Goal: Task Accomplishment & Management: Use online tool/utility

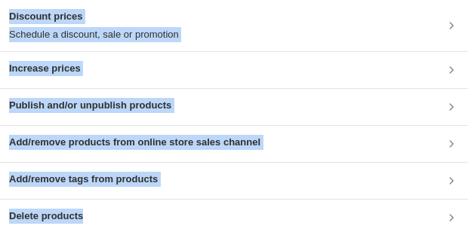
drag, startPoint x: 10, startPoint y: 23, endPoint x: 257, endPoint y: 247, distance: 333.8
click at [257, 236] on html "Discount prices Schedule a discount, sale or promotion Increase prices Publish …" at bounding box center [234, 118] width 468 height 236
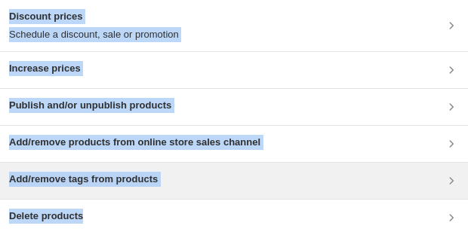
copy ul "Discount prices Schedule a discount, sale or promotion Increase prices Publish …"
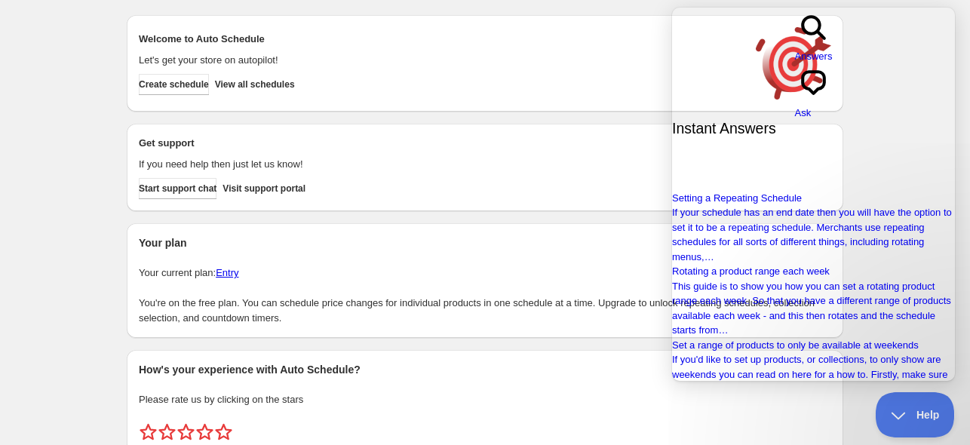
type input "je voudrais la traduction en francais"
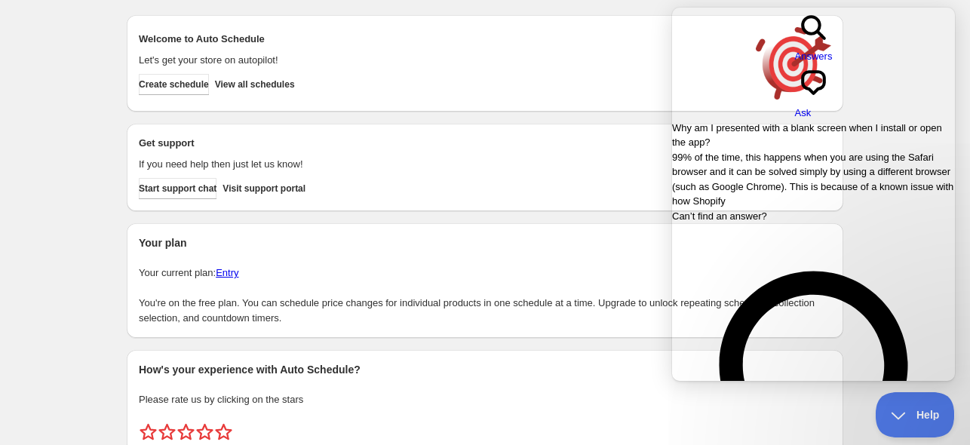
click at [736, 121] on link "Why am I presented with a blank screen when I install or open the app? 99% of t…" at bounding box center [813, 165] width 283 height 88
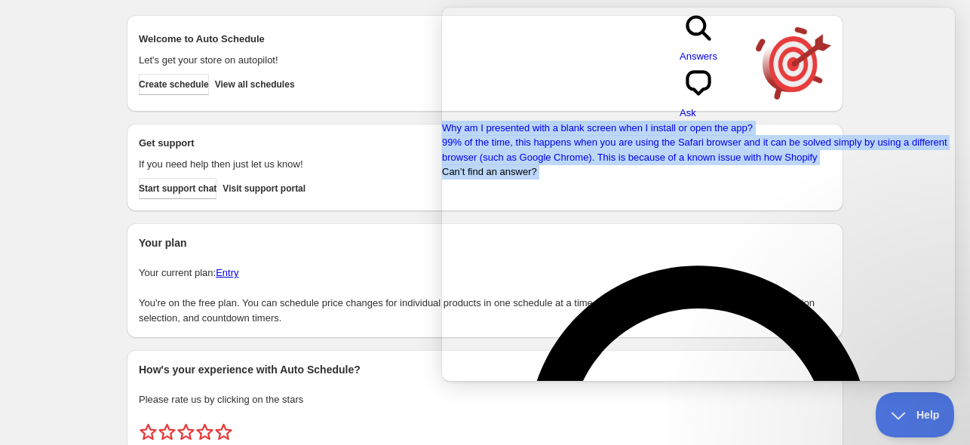
drag, startPoint x: 463, startPoint y: 124, endPoint x: 871, endPoint y: 126, distance: 407.4
copy body "Why am I presented with a blank screen when I install or open the app? 99% of t…"
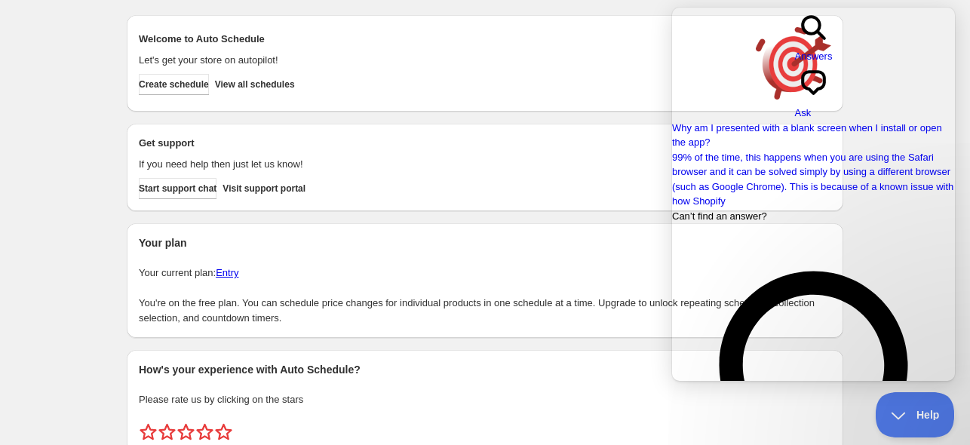
click at [795, 58] on span "Go back" at bounding box center [795, 63] width 0 height 11
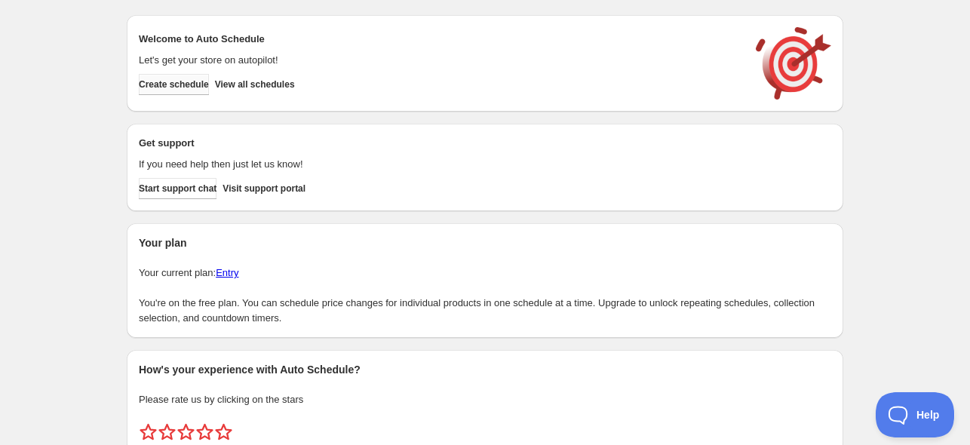
click at [172, 86] on span "Create schedule" at bounding box center [174, 84] width 70 height 12
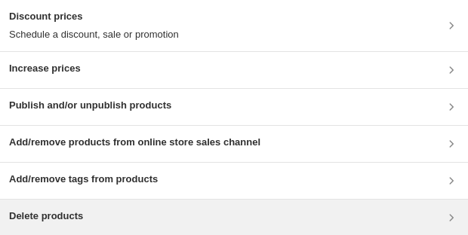
click at [241, 220] on div "Delete products" at bounding box center [234, 218] width 450 height 18
